Goal: Transaction & Acquisition: Purchase product/service

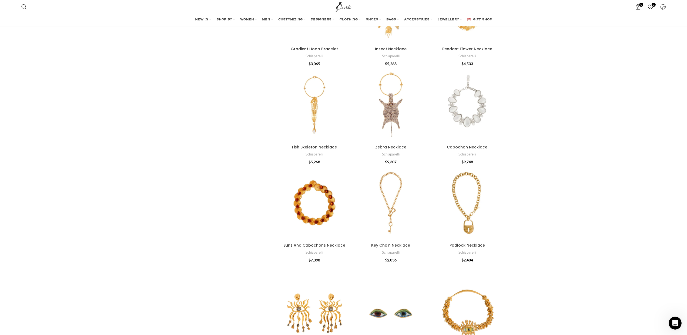
scroll to position [1466, 0]
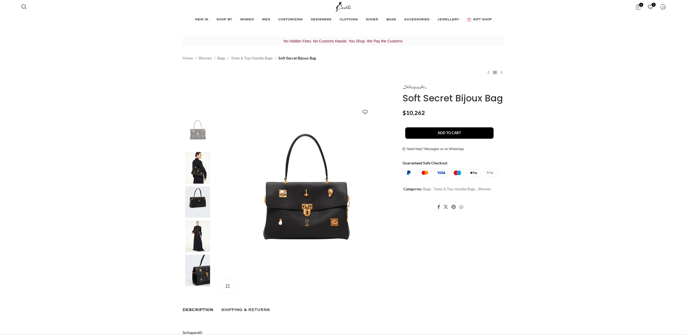
click at [318, 203] on img at bounding box center [306, 207] width 179 height 179
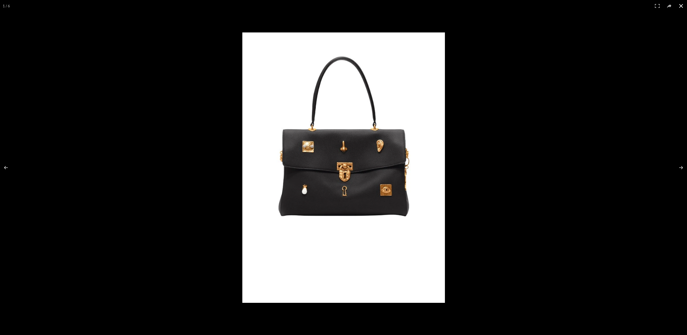
click at [613, 179] on div at bounding box center [540, 177] width 597 height 291
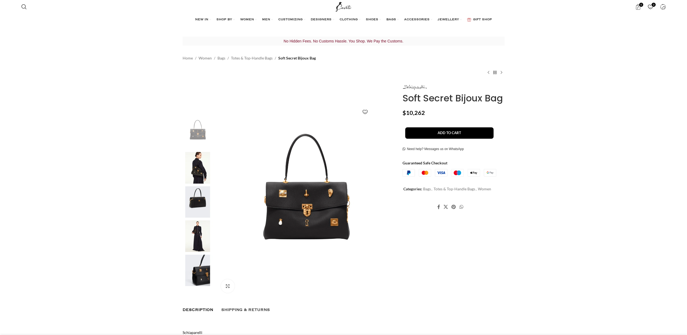
scroll to position [0, 114]
click at [196, 169] on img at bounding box center [197, 168] width 33 height 32
click at [196, 198] on img at bounding box center [197, 202] width 33 height 32
click at [197, 231] on img at bounding box center [197, 236] width 33 height 32
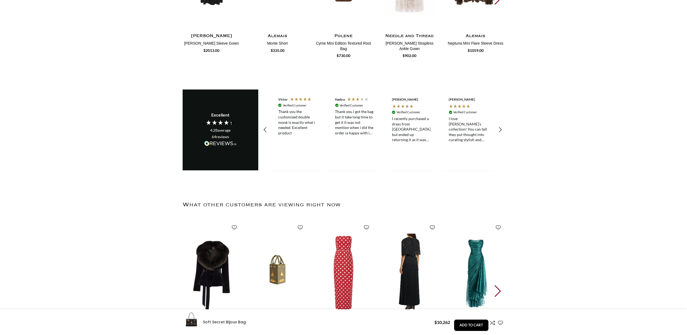
scroll to position [882, 0]
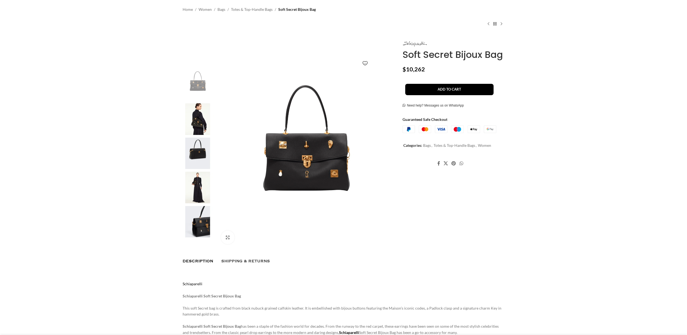
scroll to position [0, 0]
